Goal: Task Accomplishment & Management: Manage account settings

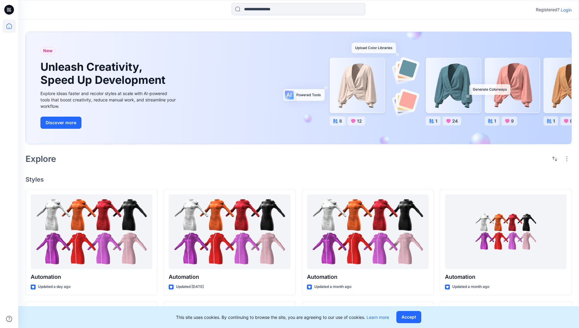
click at [565, 10] on p "Login" at bounding box center [566, 10] width 11 height 6
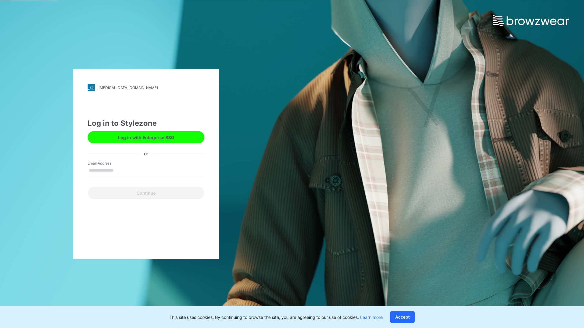
click at [120, 170] on input "Email Address" at bounding box center [146, 170] width 117 height 9
type input "**********"
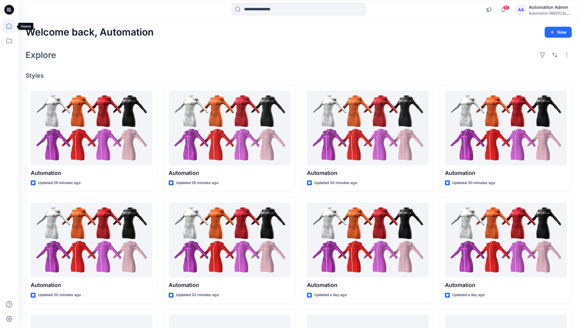
click at [12, 26] on icon at bounding box center [8, 25] width 5 height 5
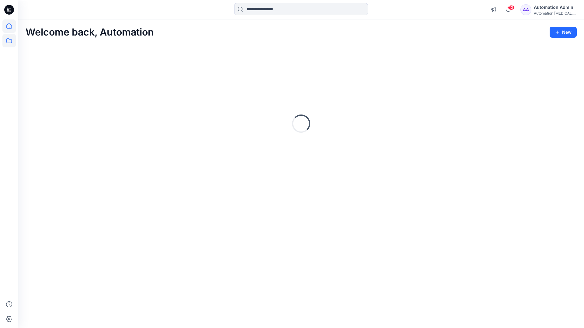
click at [8, 44] on icon at bounding box center [8, 40] width 13 height 13
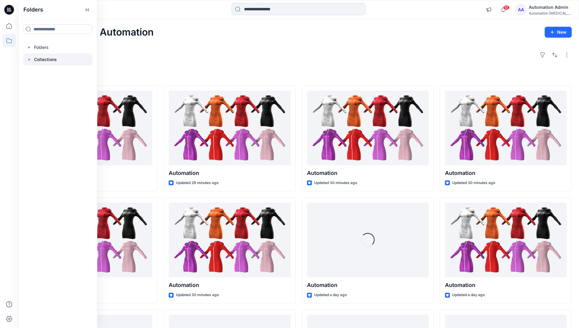
click at [29, 59] on rect at bounding box center [29, 60] width 2 height 2
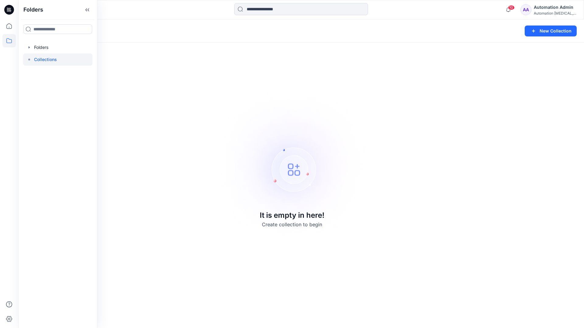
click at [40, 57] on p "Collections" at bounding box center [45, 59] width 23 height 7
click at [5, 40] on icon at bounding box center [8, 40] width 13 height 13
click at [546, 34] on button "New Collection" at bounding box center [551, 31] width 52 height 11
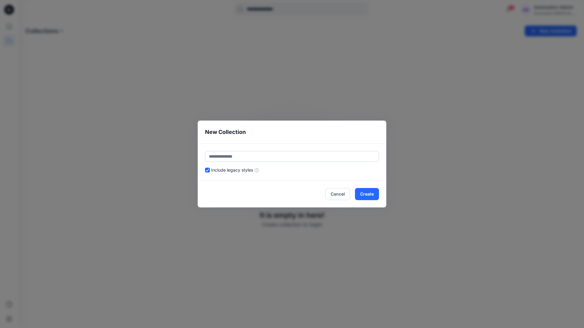
click at [257, 154] on input "text" at bounding box center [292, 156] width 174 height 11
type input "**********"
click at [366, 194] on button "Create" at bounding box center [367, 194] width 24 height 12
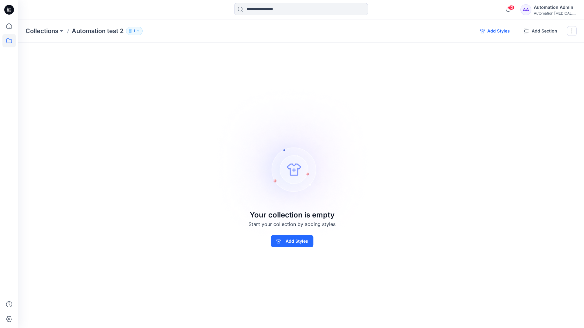
click at [494, 31] on button "Add Styles" at bounding box center [495, 31] width 40 height 10
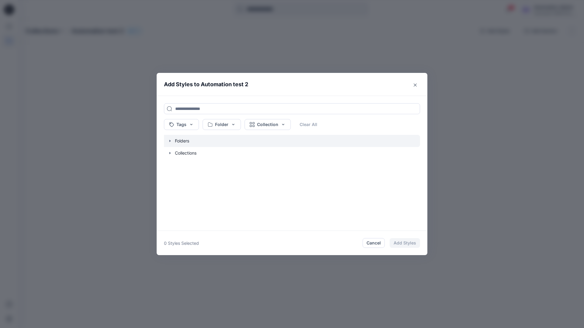
click at [170, 142] on icon "button" at bounding box center [170, 141] width 5 height 5
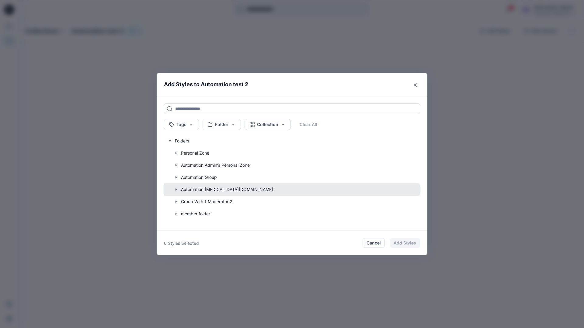
click at [193, 190] on button "button" at bounding box center [289, 190] width 262 height 12
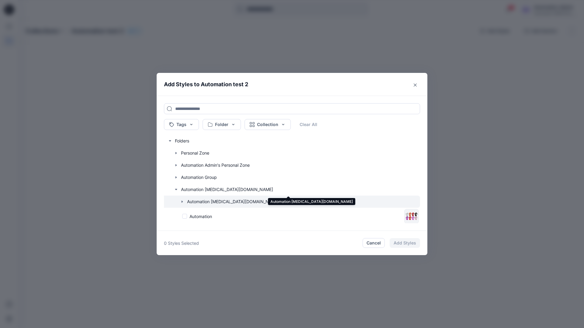
click at [183, 202] on icon "button" at bounding box center [182, 201] width 5 height 5
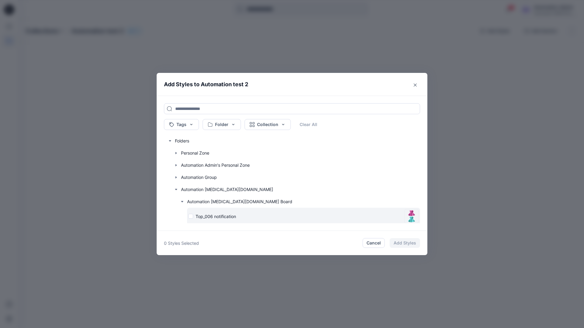
click at [191, 217] on div "Top_006 notification" at bounding box center [294, 216] width 213 height 6
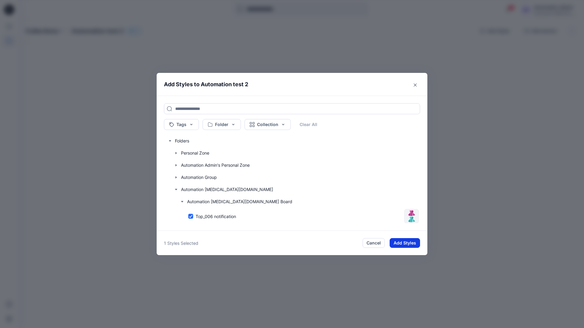
click at [399, 240] on button "Add Styles" at bounding box center [405, 243] width 30 height 10
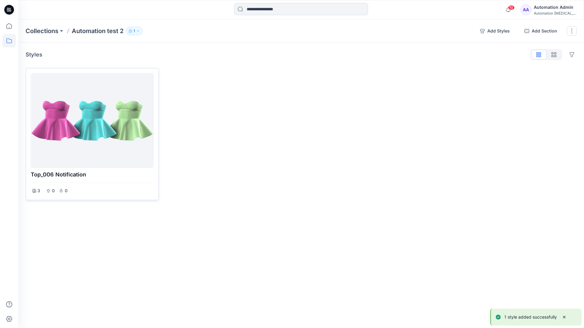
click at [114, 123] on div at bounding box center [92, 121] width 118 height 90
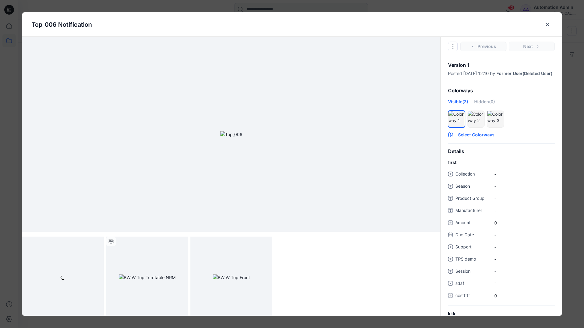
click at [476, 139] on button "Select Colorways" at bounding box center [501, 134] width 121 height 10
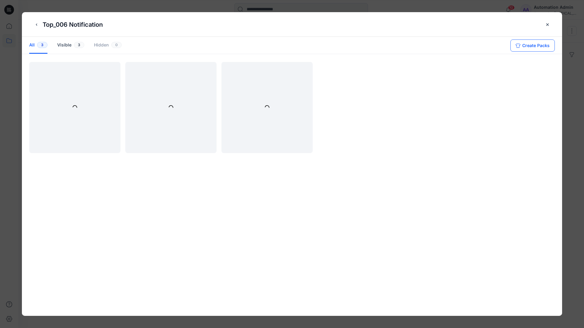
click at [528, 44] on button "Create Packs" at bounding box center [532, 46] width 44 height 12
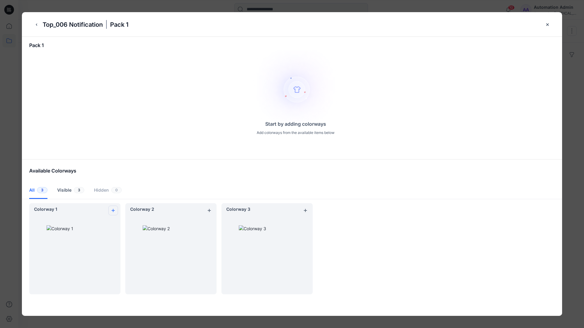
click at [112, 209] on icon "add colorway" at bounding box center [113, 210] width 5 height 5
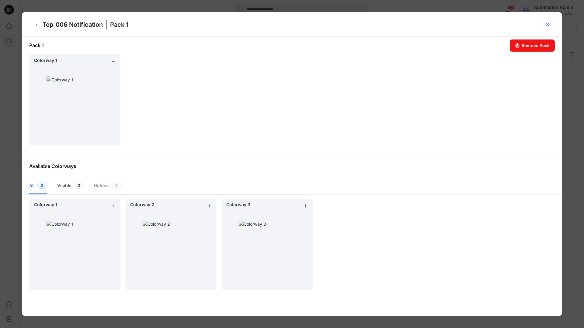
click at [548, 26] on icon "close-btn" at bounding box center [547, 24] width 5 height 5
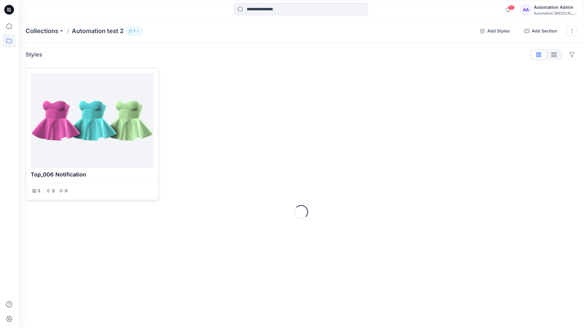
click at [88, 139] on div at bounding box center [92, 121] width 118 height 90
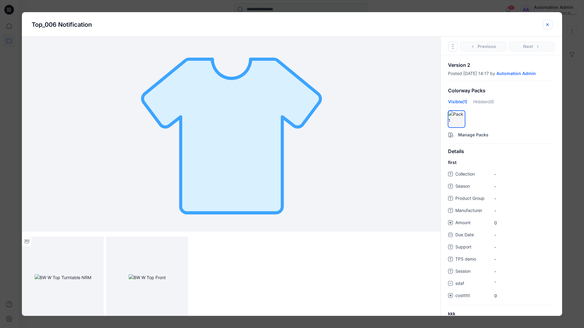
click at [545, 25] on icon "close-btn" at bounding box center [547, 24] width 5 height 5
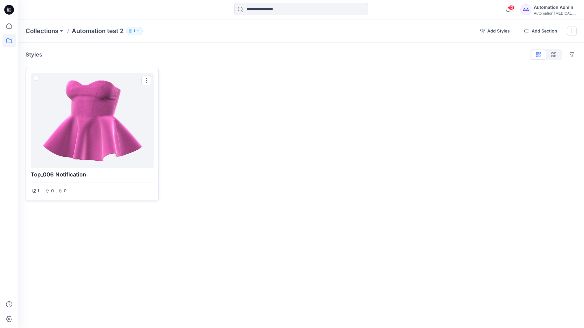
click at [90, 100] on div at bounding box center [92, 121] width 118 height 90
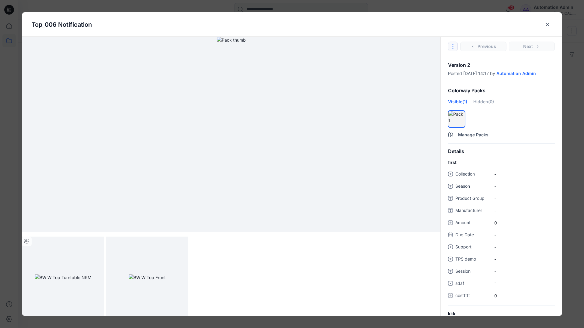
click at [454, 45] on icon "Options" at bounding box center [452, 46] width 5 height 5
click at [452, 74] on button "Duplicate Original Style to..." at bounding box center [453, 74] width 74 height 12
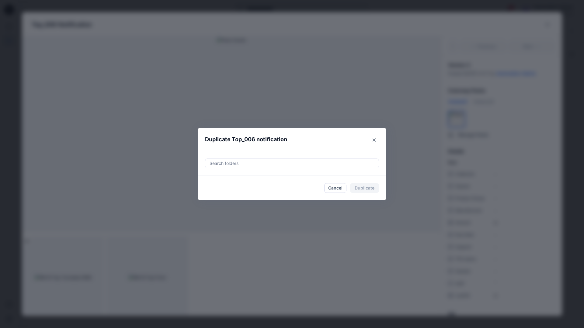
click at [282, 163] on div at bounding box center [292, 163] width 166 height 7
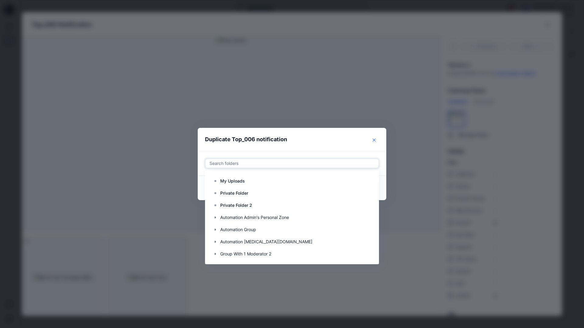
click at [375, 139] on icon "Close" at bounding box center [374, 140] width 3 height 3
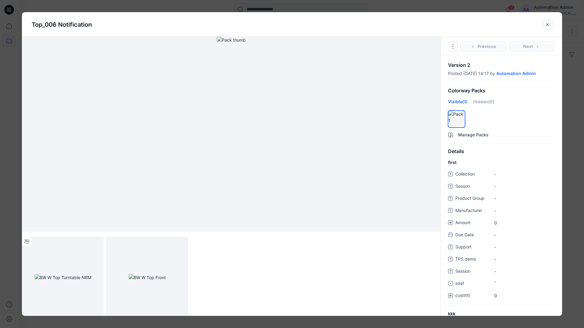
click at [547, 27] on icon "close-btn" at bounding box center [547, 24] width 5 height 5
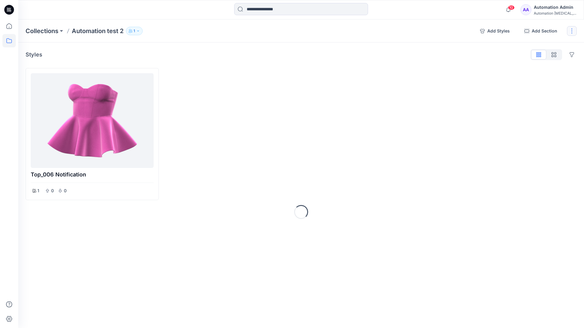
click at [570, 32] on button "button" at bounding box center [572, 31] width 10 height 10
click at [536, 87] on button "Delete Collection" at bounding box center [543, 86] width 66 height 11
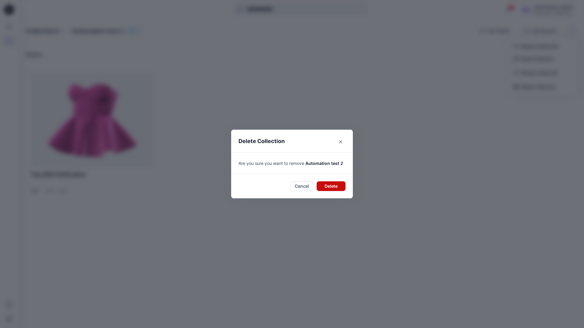
click at [338, 182] on button "Delete" at bounding box center [331, 187] width 29 height 10
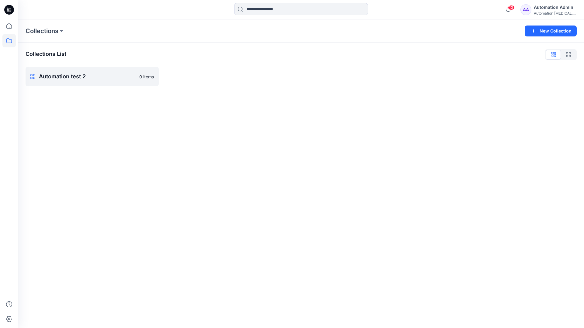
click at [550, 10] on div "Automation Admin" at bounding box center [555, 7] width 43 height 7
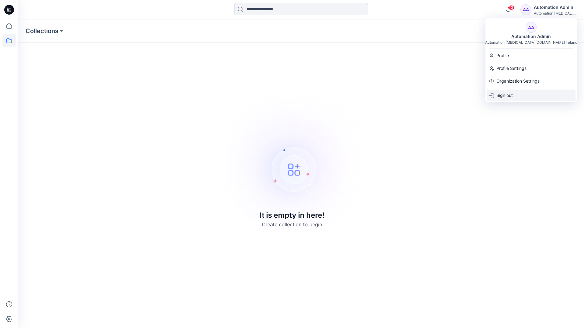
click at [513, 93] on div "Sign out" at bounding box center [531, 96] width 89 height 12
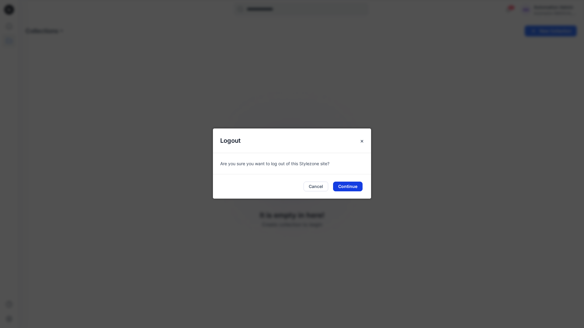
click at [346, 189] on button "Continue" at bounding box center [347, 187] width 29 height 10
